Goal: Ask a question: Seek information or help from site administrators or community

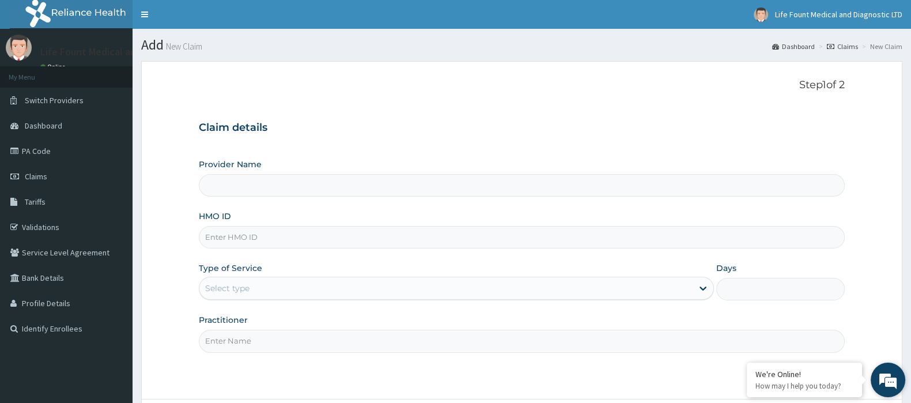
click at [887, 384] on em at bounding box center [888, 379] width 31 height 31
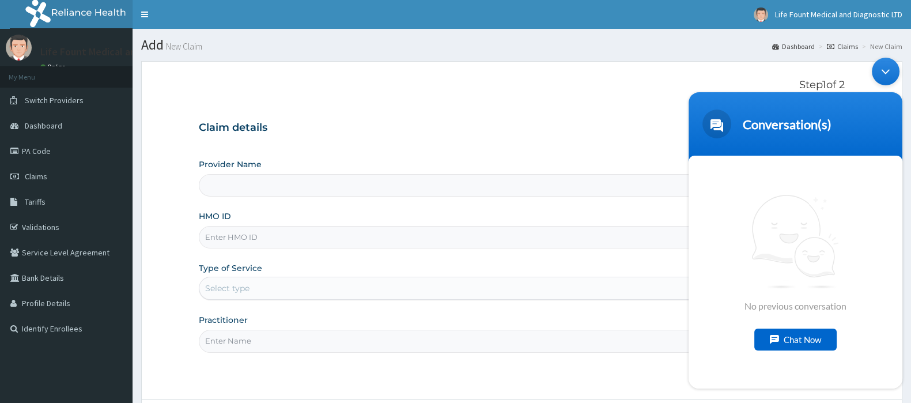
click at [784, 335] on div "Chat Now" at bounding box center [796, 339] width 82 height 22
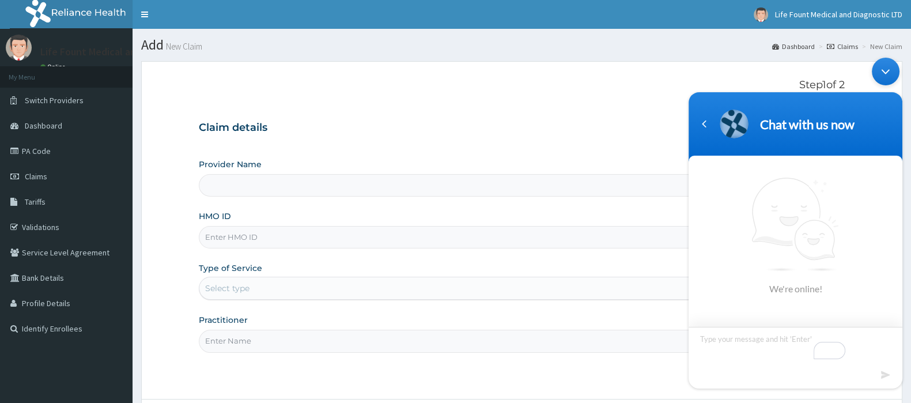
click at [754, 352] on textarea "To enrich screen reader interactions, please activate Accessibility in Grammarl…" at bounding box center [796, 346] width 214 height 40
type textarea "hello"
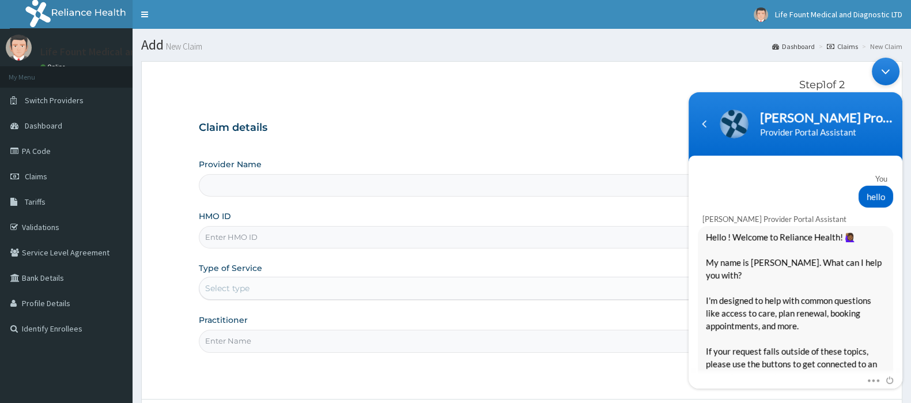
scroll to position [184, 0]
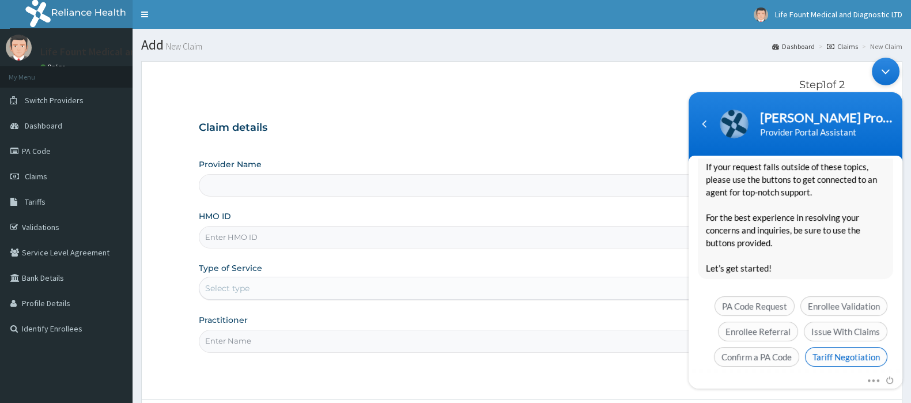
click at [824, 346] on span "Tariff Negotiation" at bounding box center [846, 356] width 82 height 20
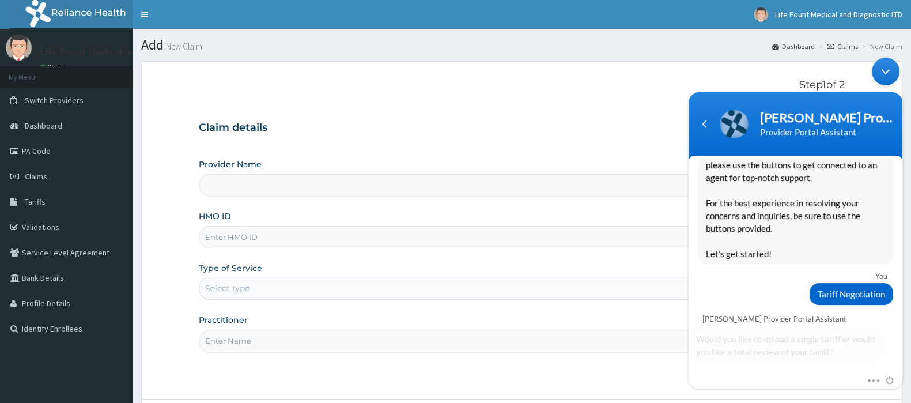
scroll to position [230, 0]
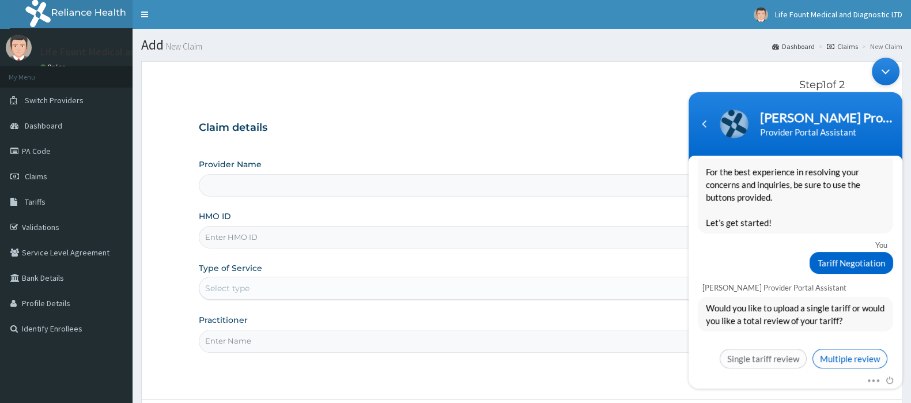
drag, startPoint x: 824, startPoint y: 344, endPoint x: 995, endPoint y: 51, distance: 338.9
click at [824, 348] on span "Multiple review" at bounding box center [850, 358] width 75 height 20
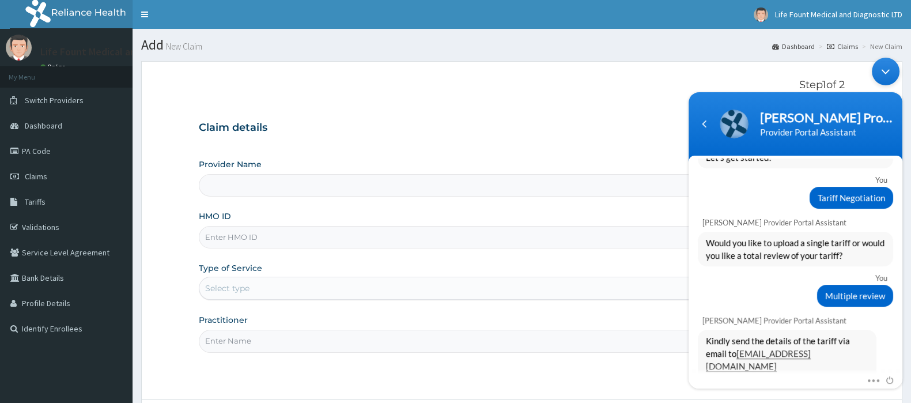
scroll to position [578, 0]
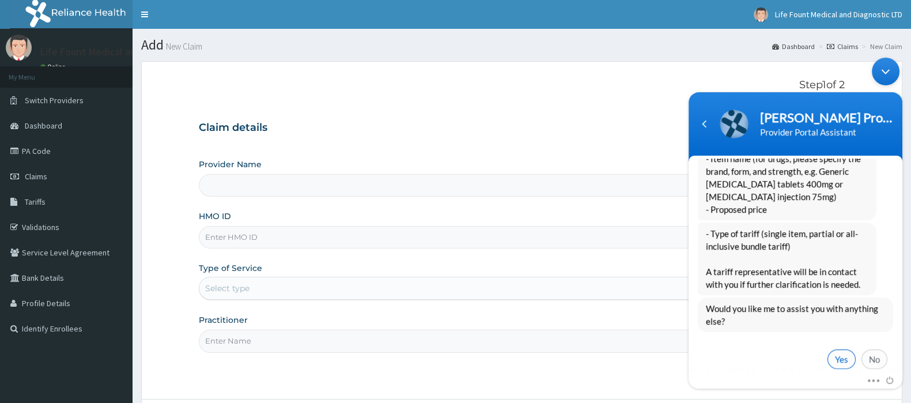
click at [838, 349] on span "Yes" at bounding box center [842, 359] width 28 height 20
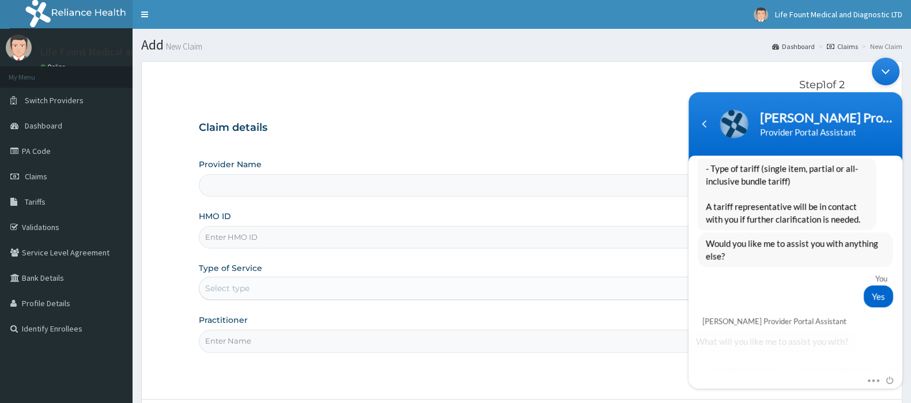
scroll to position [737, 0]
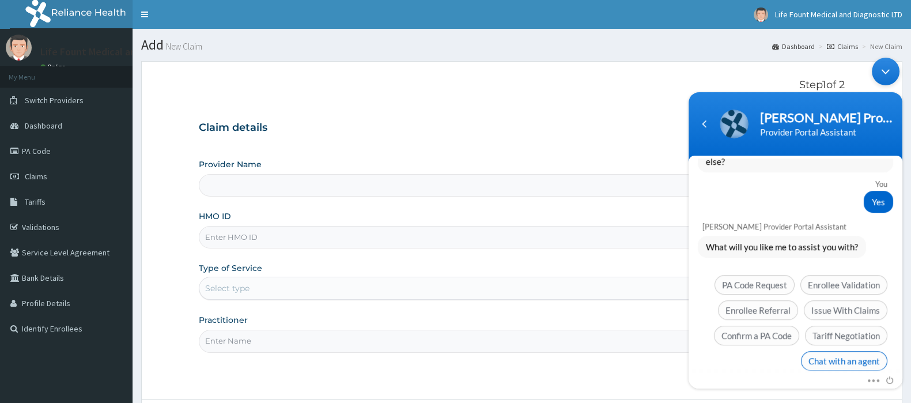
click at [819, 350] on span "Chat with an agent" at bounding box center [844, 360] width 86 height 20
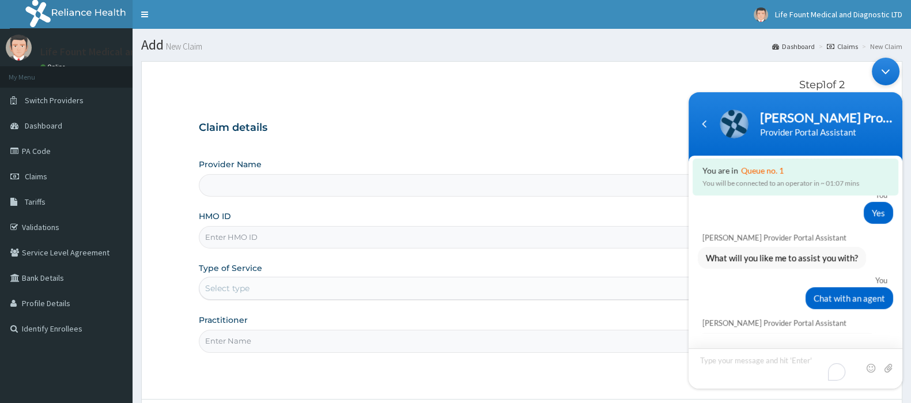
scroll to position [850, 0]
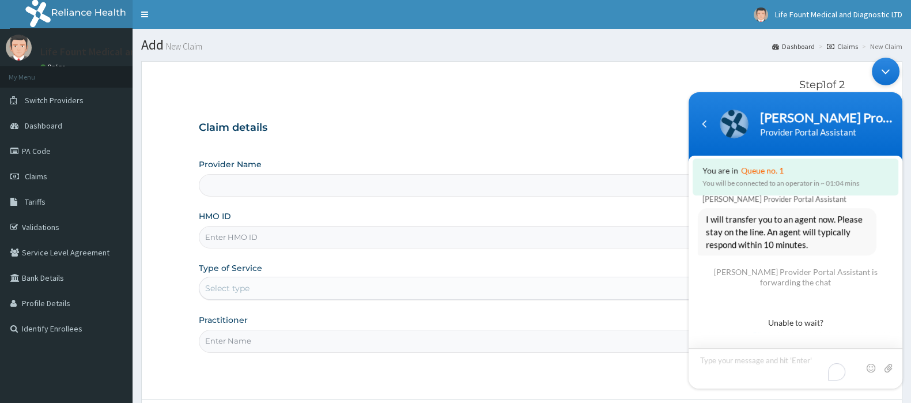
type textarea "[MEDICAL_DATA] INJECTION 300mg - 600 YELLOW CANNULAR 500 [MEDICAL_DATA] SALINE …"
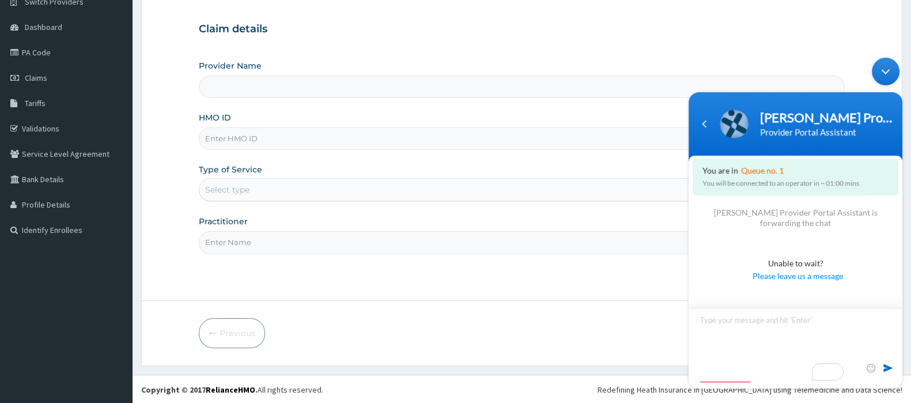
scroll to position [0, 0]
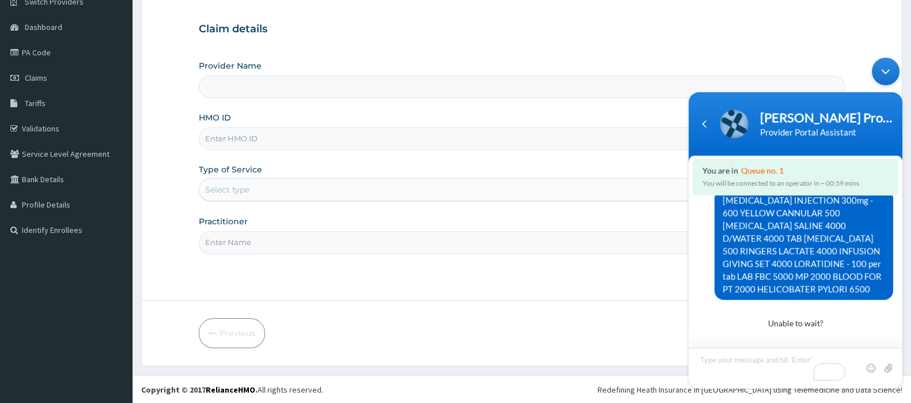
type textarea "a"
type textarea "[MEDICAL_DATA] 400 PER TAB"
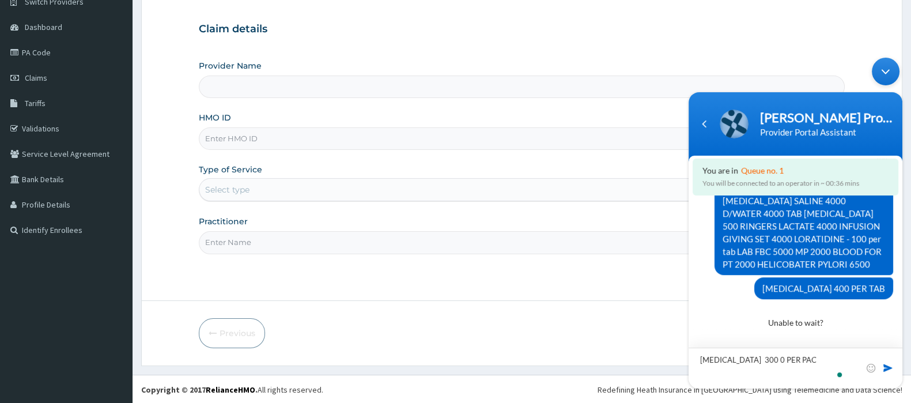
type textarea "[MEDICAL_DATA] 300 0 PER PACK"
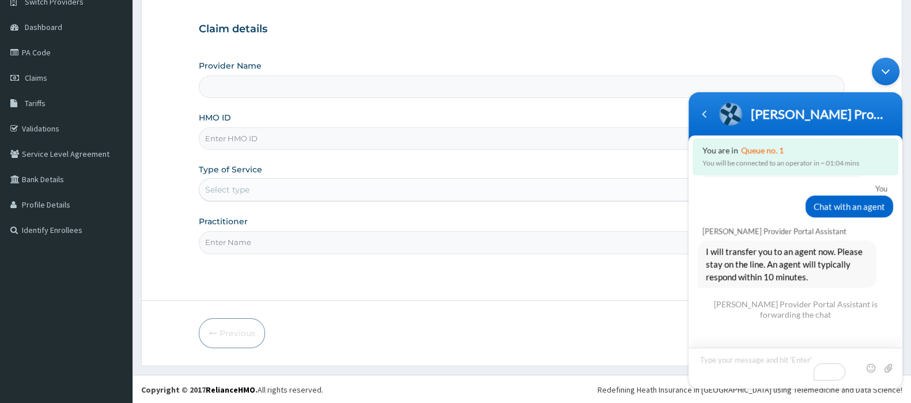
scroll to position [1008, 0]
